Goal: Information Seeking & Learning: Learn about a topic

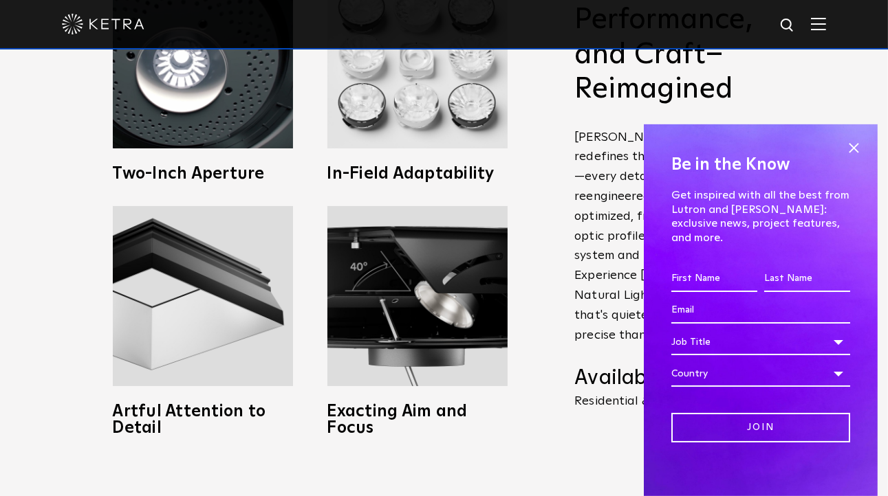
scroll to position [619, 0]
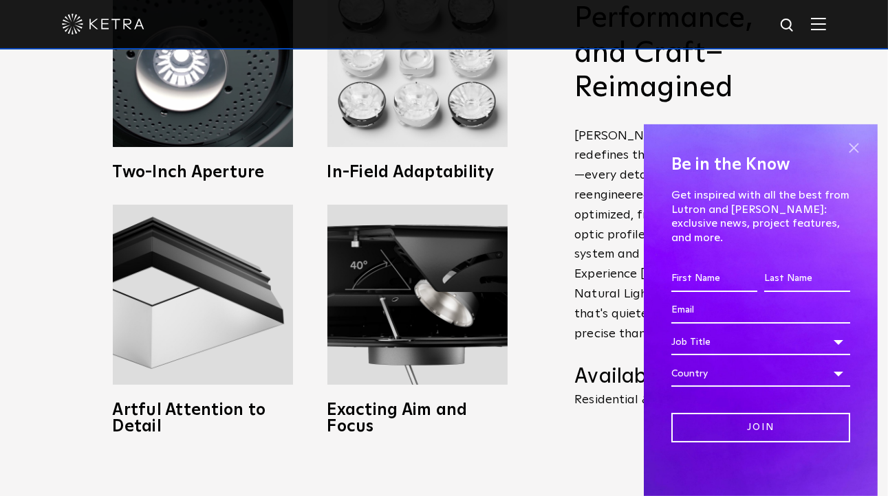
click at [855, 155] on span at bounding box center [853, 148] width 21 height 21
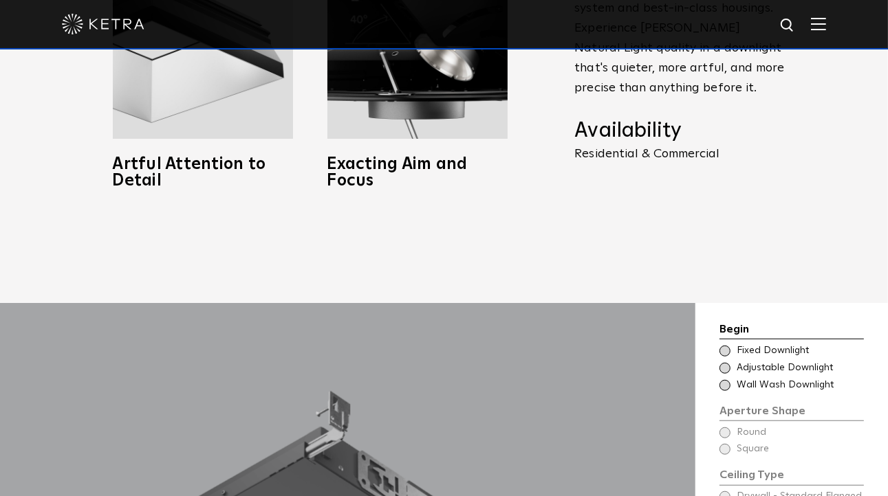
scroll to position [1169, 0]
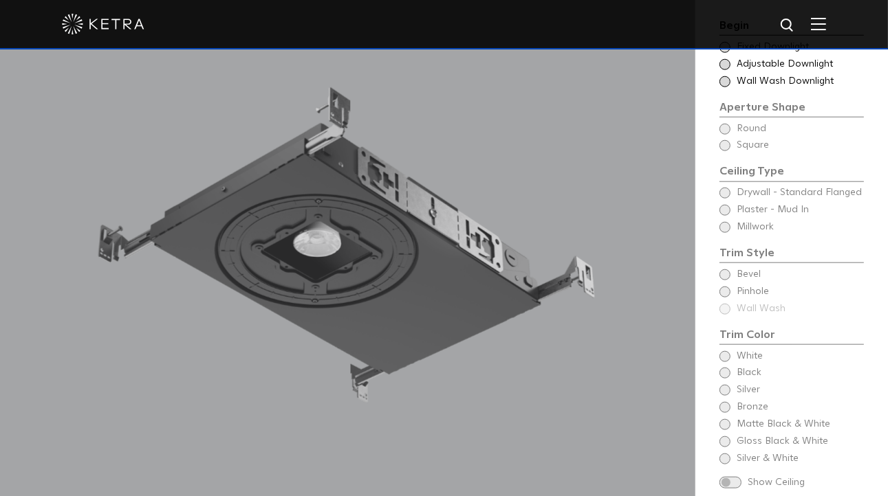
click at [723, 254] on div "Begin Choose Aperture Shape Fixed Downlight Choose Aperture Shape Adjustable Do…" at bounding box center [791, 255] width 144 height 476
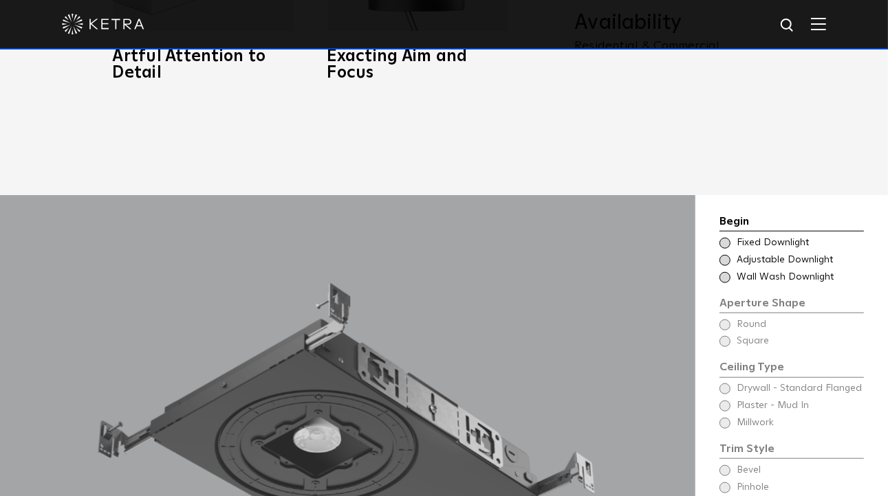
scroll to position [894, 0]
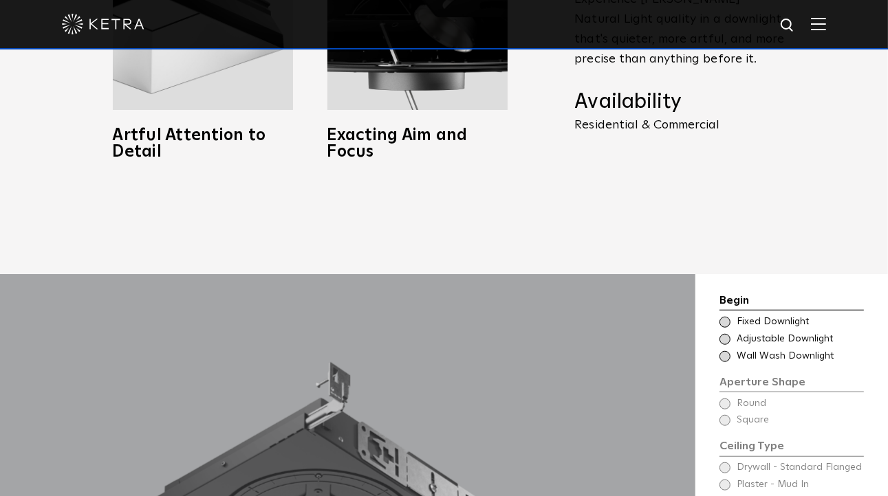
click at [728, 317] on span at bounding box center [724, 322] width 11 height 11
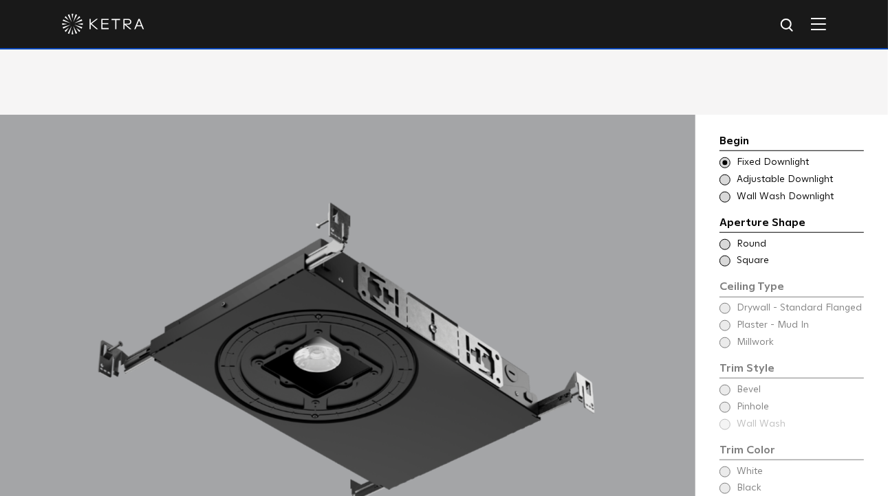
scroll to position [1031, 0]
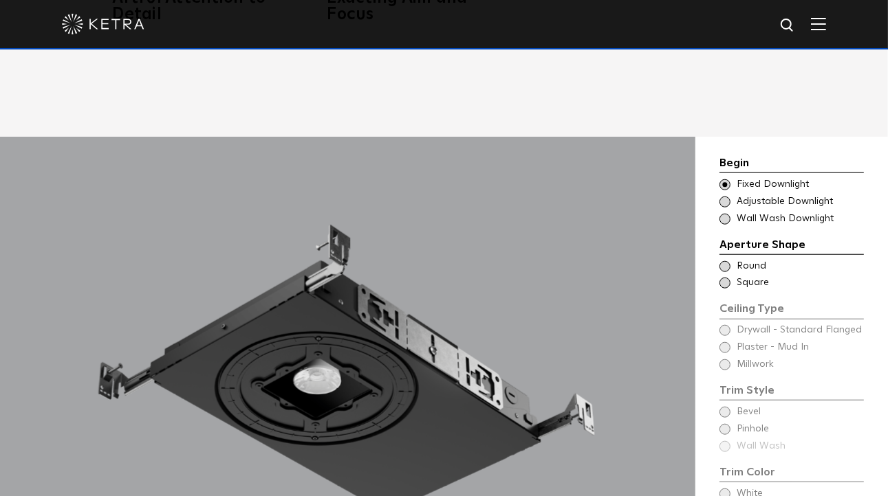
click at [726, 197] on span at bounding box center [724, 202] width 11 height 11
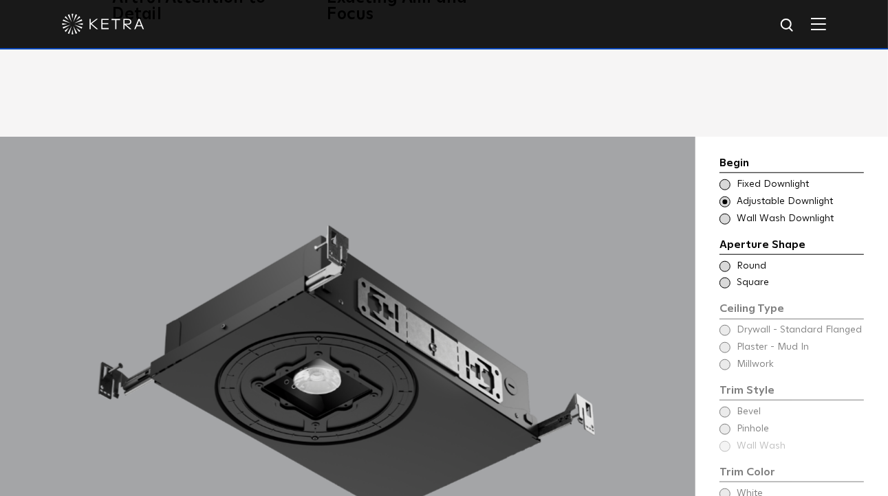
click at [726, 261] on span at bounding box center [724, 266] width 11 height 11
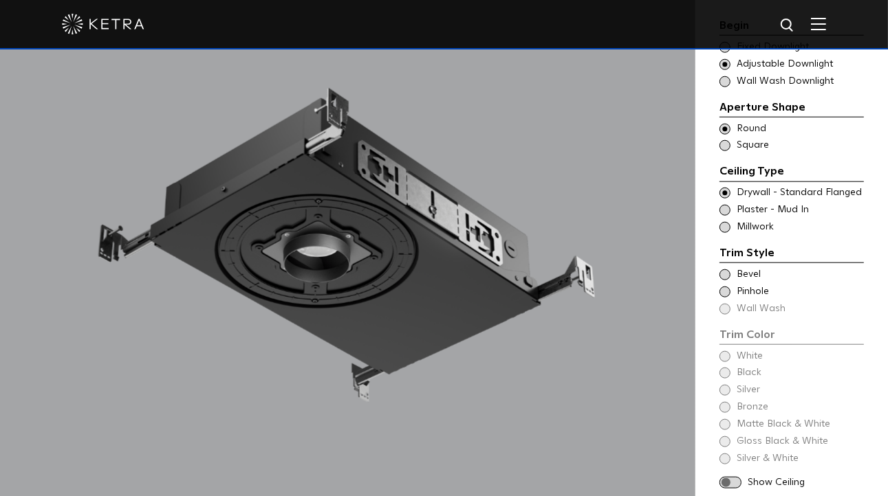
scroll to position [1237, 0]
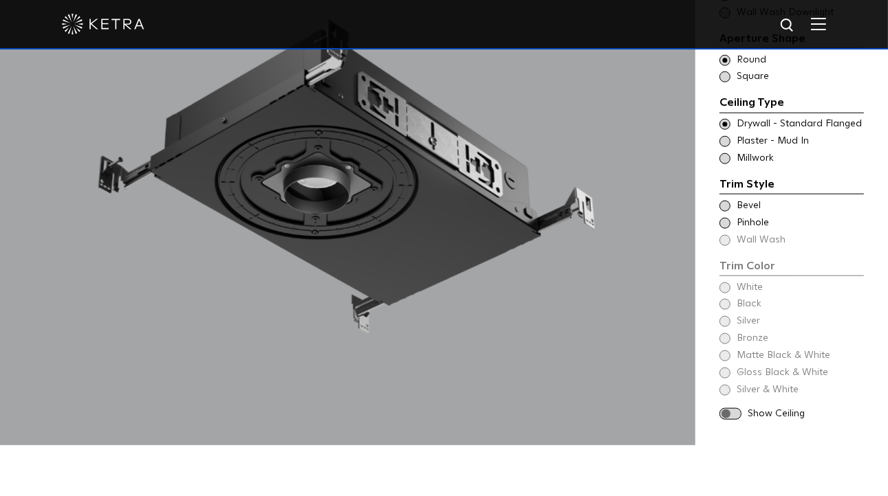
click at [728, 201] on span at bounding box center [724, 206] width 11 height 11
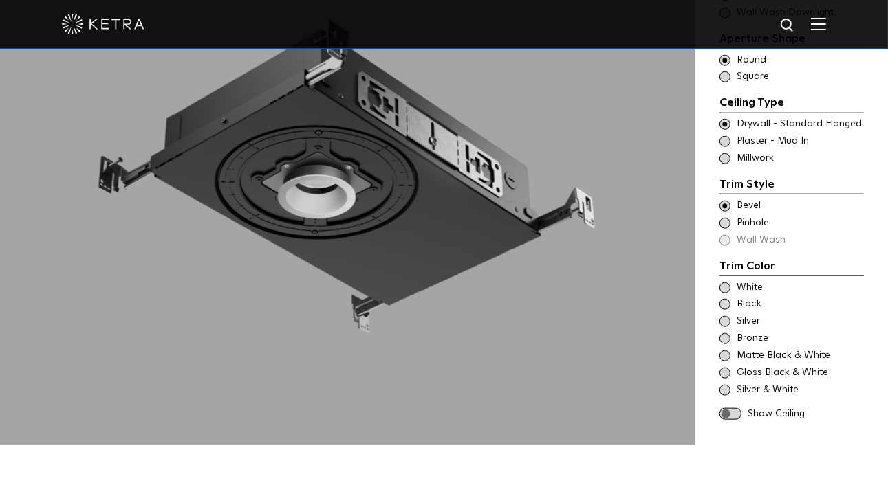
click at [725, 218] on span at bounding box center [724, 223] width 11 height 11
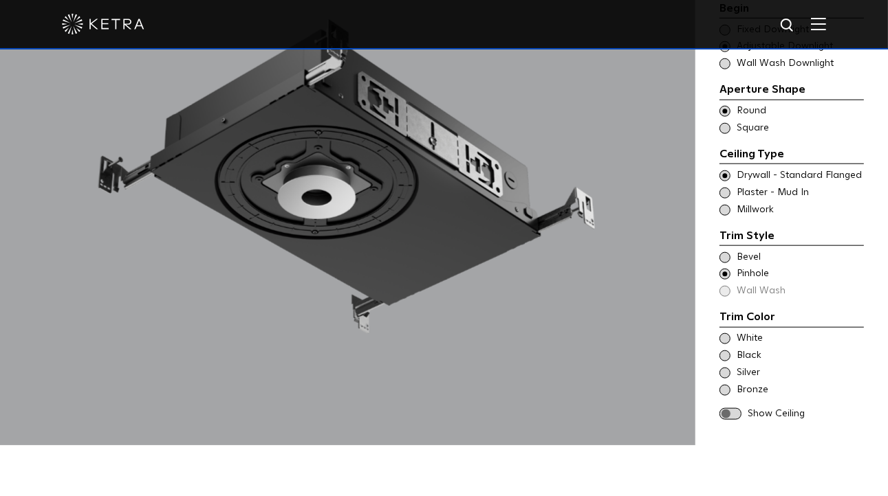
click at [723, 252] on span at bounding box center [724, 257] width 11 height 11
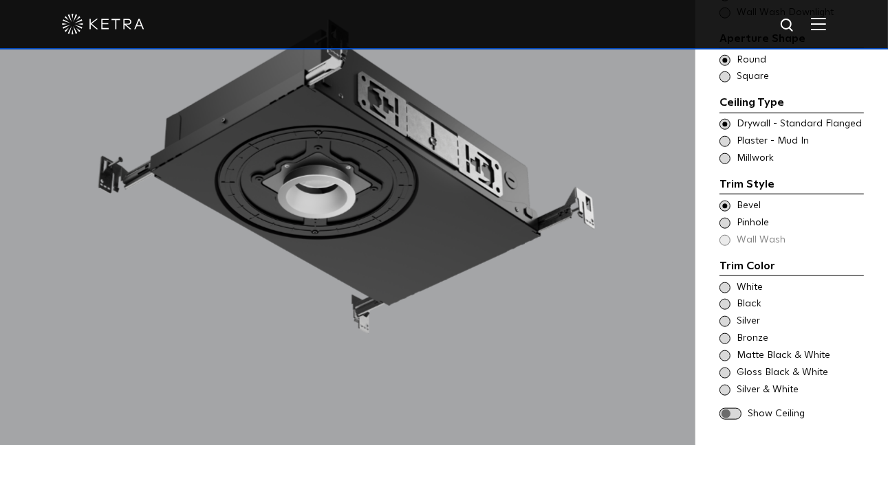
click at [729, 218] on span at bounding box center [724, 223] width 11 height 11
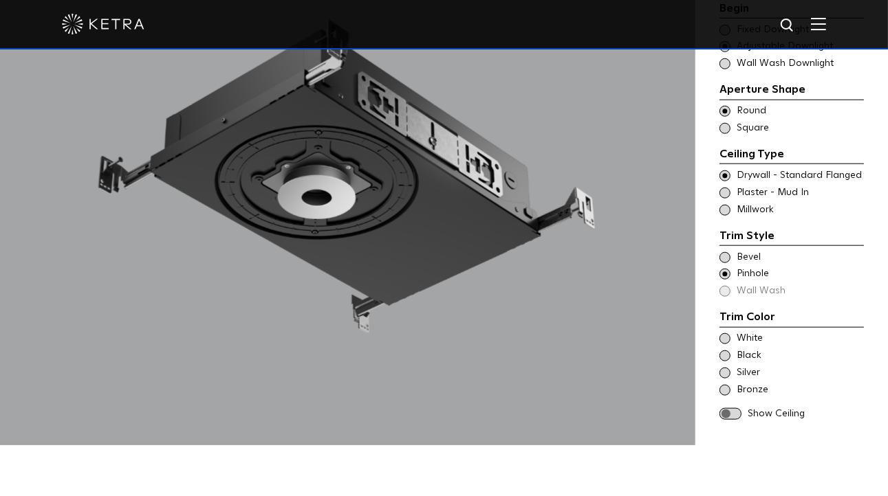
click at [725, 272] on div "Trim Color - Round - Flanged Bevel Trim Color - Round - Pinhole - Flanged Pinho…" at bounding box center [791, 275] width 144 height 48
click at [719, 238] on div "Begin Choose Aperture Shape Fixed Downlight Choose Aperture Shape Adjustable Do…" at bounding box center [791, 188] width 192 height 515
click at [726, 252] on span at bounding box center [724, 257] width 11 height 11
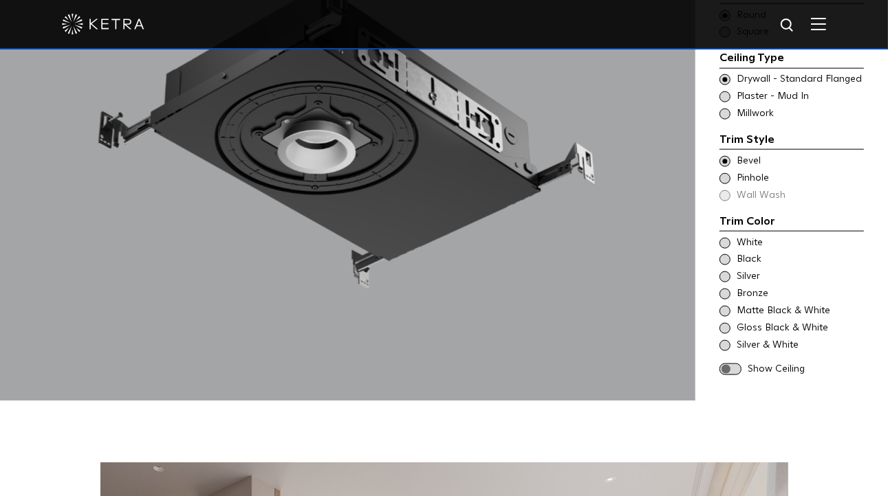
scroll to position [1306, 0]
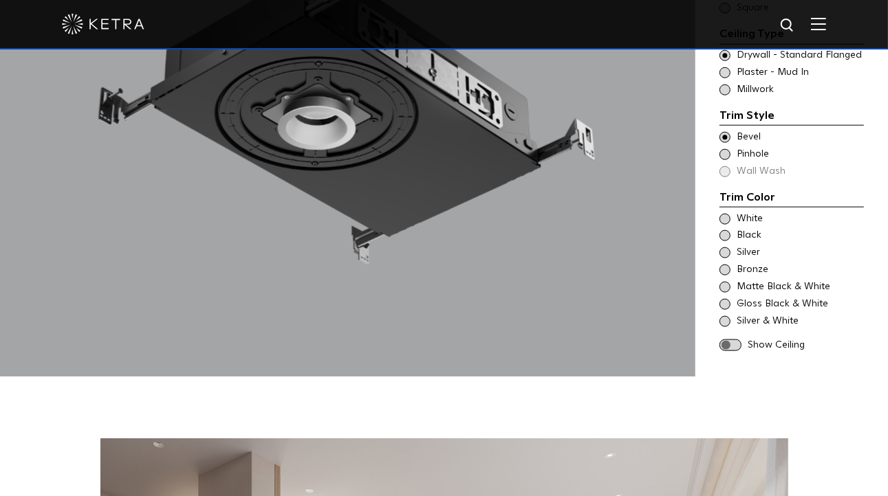
click at [727, 230] on span at bounding box center [724, 235] width 11 height 11
click at [723, 214] on span at bounding box center [724, 219] width 11 height 11
click at [723, 247] on span at bounding box center [724, 252] width 11 height 11
click at [723, 265] on span at bounding box center [724, 270] width 11 height 11
click at [725, 282] on span at bounding box center [724, 287] width 11 height 11
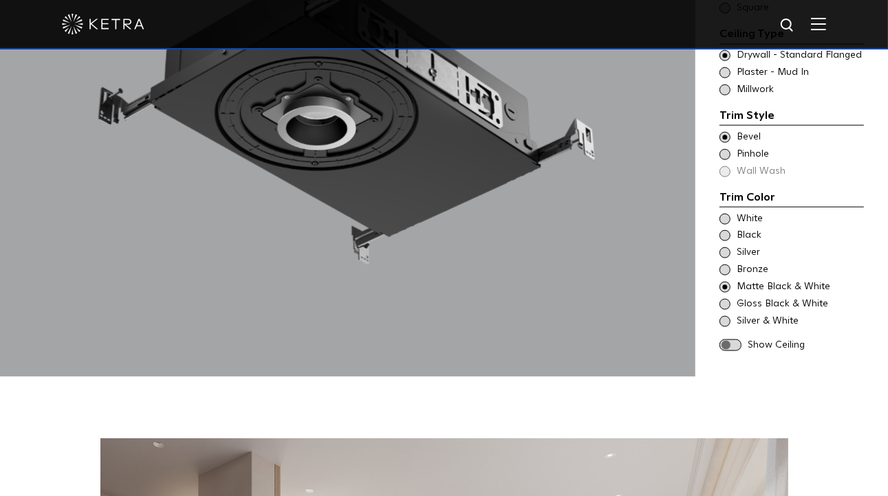
click at [725, 299] on span at bounding box center [724, 304] width 11 height 11
click at [723, 316] on span at bounding box center [724, 321] width 11 height 11
click at [720, 214] on span at bounding box center [724, 219] width 11 height 11
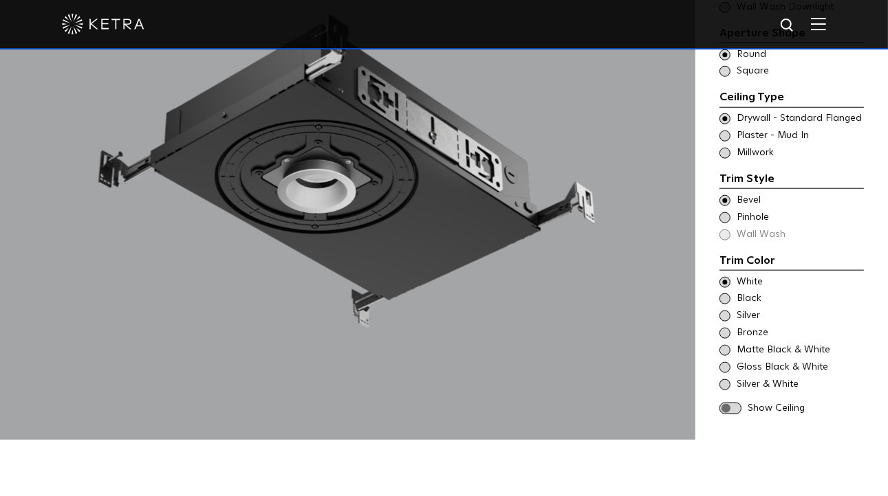
scroll to position [1237, 0]
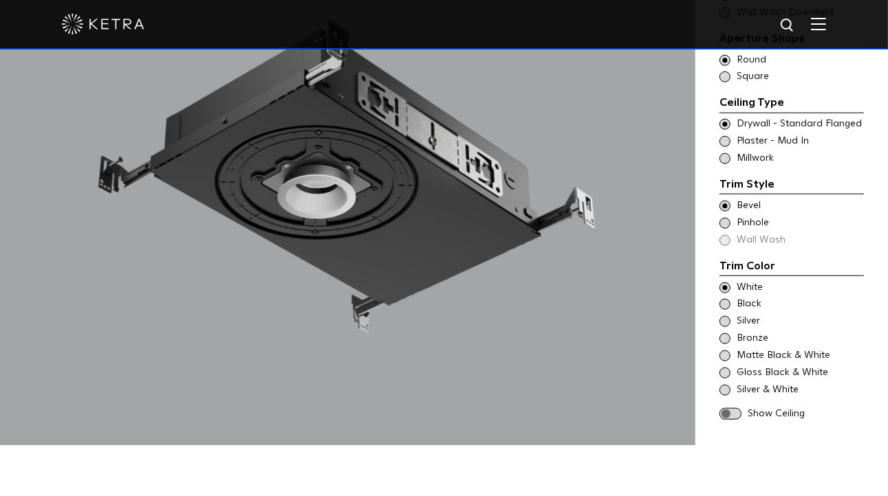
click at [736, 408] on span at bounding box center [730, 414] width 22 height 12
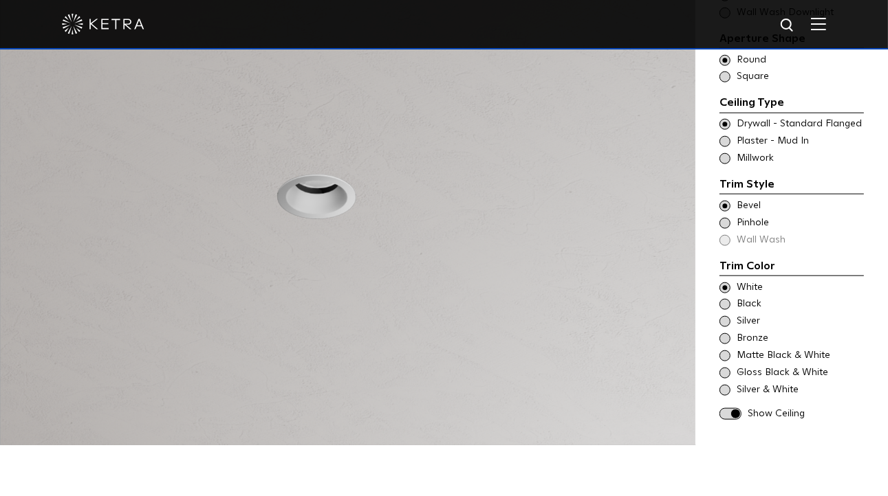
click at [728, 385] on span at bounding box center [724, 390] width 11 height 11
click at [726, 368] on span at bounding box center [724, 373] width 11 height 11
click at [723, 351] on span at bounding box center [724, 356] width 11 height 11
click at [721, 316] on span at bounding box center [724, 321] width 11 height 11
click at [726, 299] on span at bounding box center [724, 304] width 11 height 11
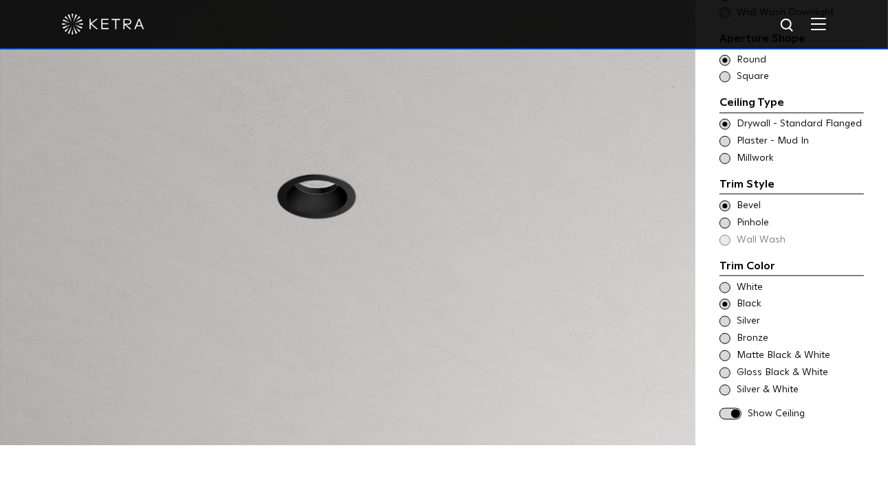
click at [723, 283] on span at bounding box center [724, 288] width 11 height 11
click at [727, 316] on span at bounding box center [724, 321] width 11 height 11
click at [720, 283] on span at bounding box center [724, 288] width 11 height 11
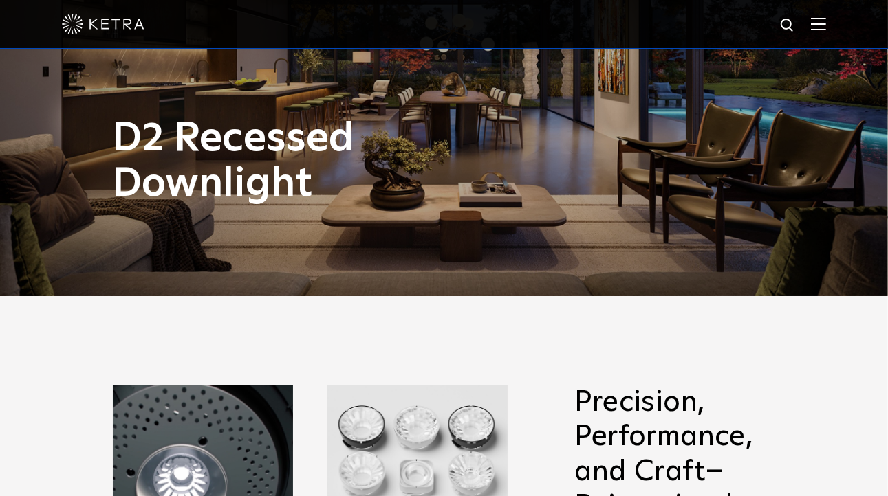
scroll to position [0, 0]
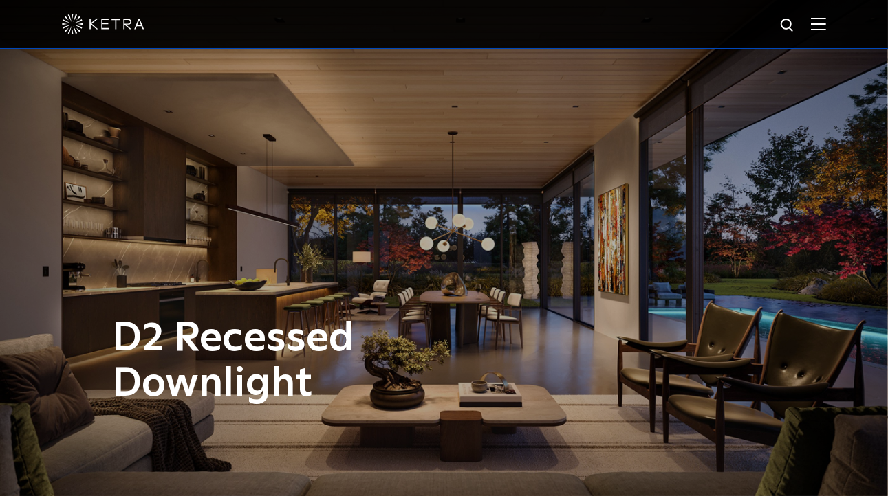
click at [826, 23] on img at bounding box center [818, 23] width 15 height 13
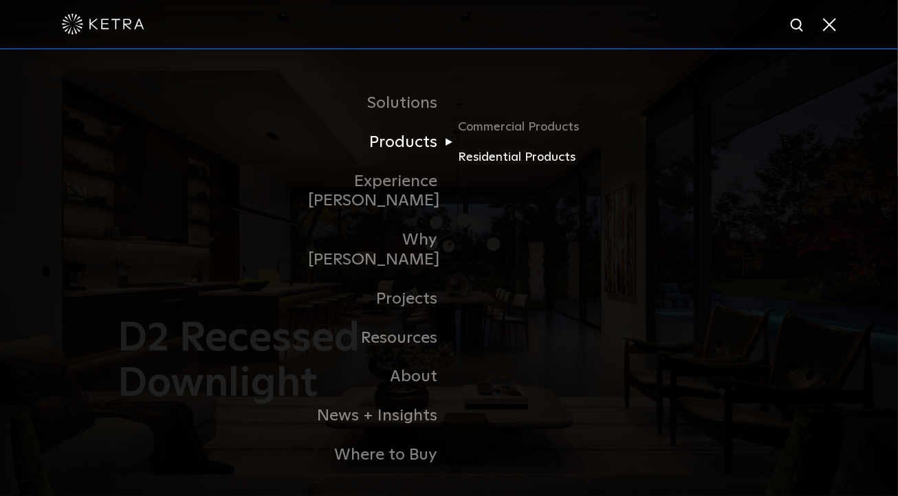
click at [490, 168] on link "Residential Products" at bounding box center [524, 158] width 132 height 20
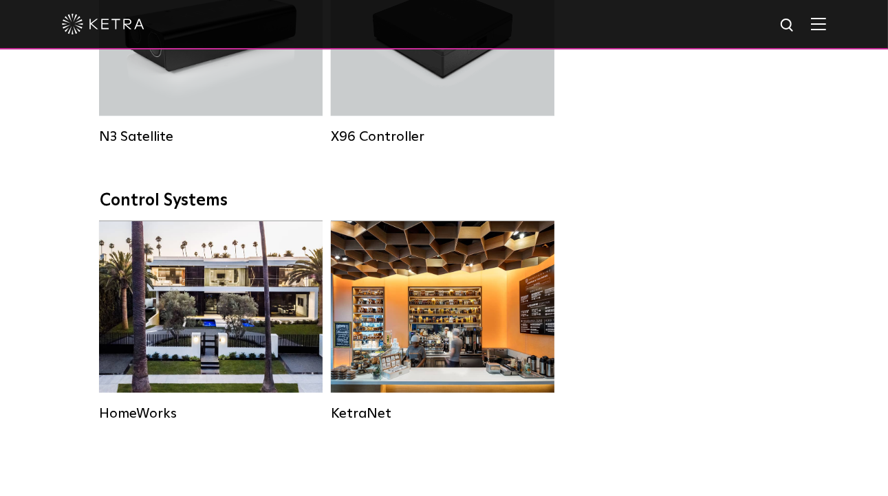
scroll to position [1787, 0]
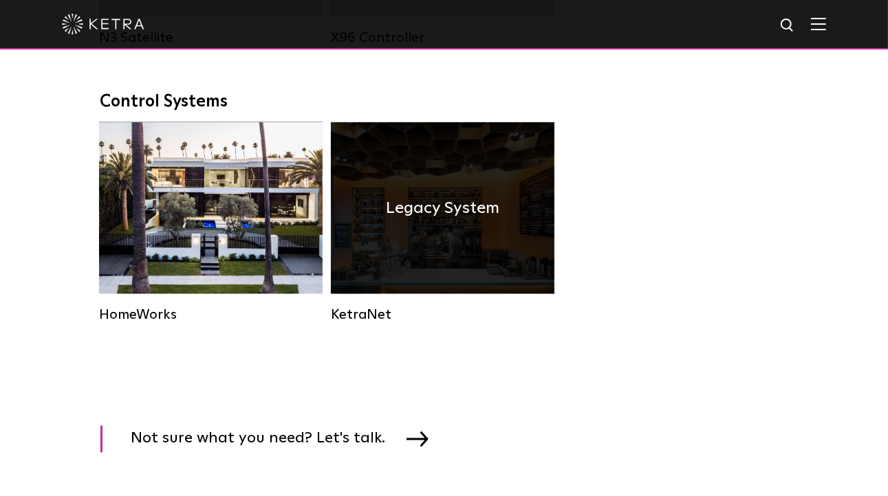
click at [461, 221] on h4 "Legacy System" at bounding box center [442, 208] width 113 height 26
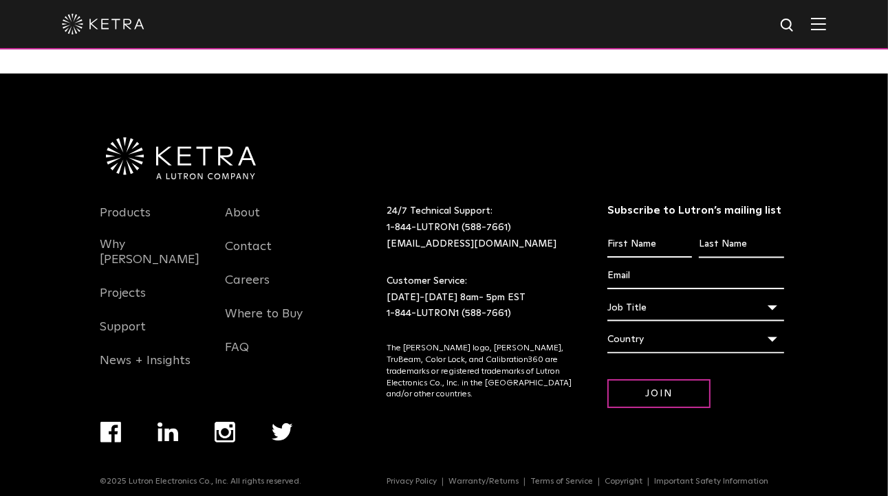
scroll to position [1787, 0]
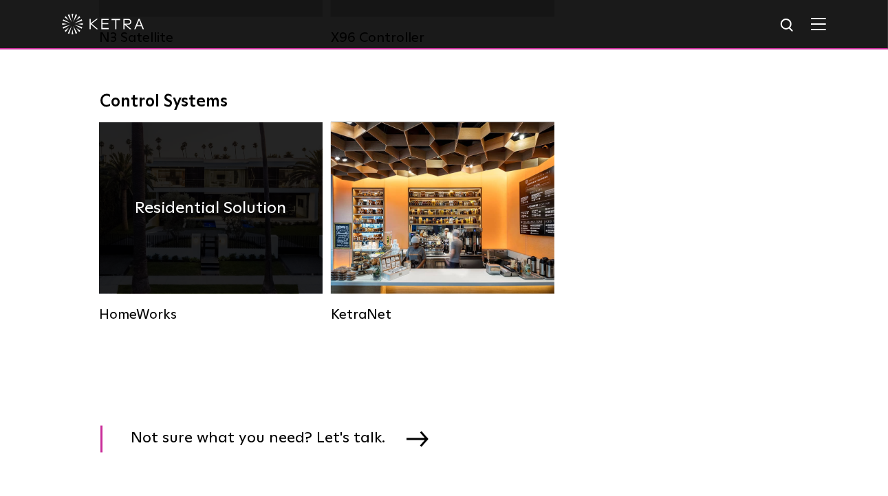
click at [226, 221] on h4 "Residential Solution" at bounding box center [210, 208] width 151 height 26
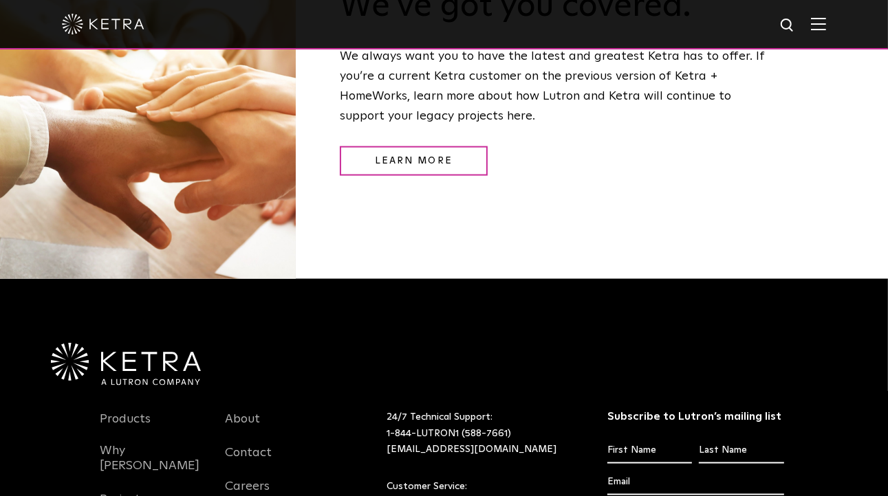
scroll to position [1770, 0]
